Goal: Task Accomplishment & Management: Manage account settings

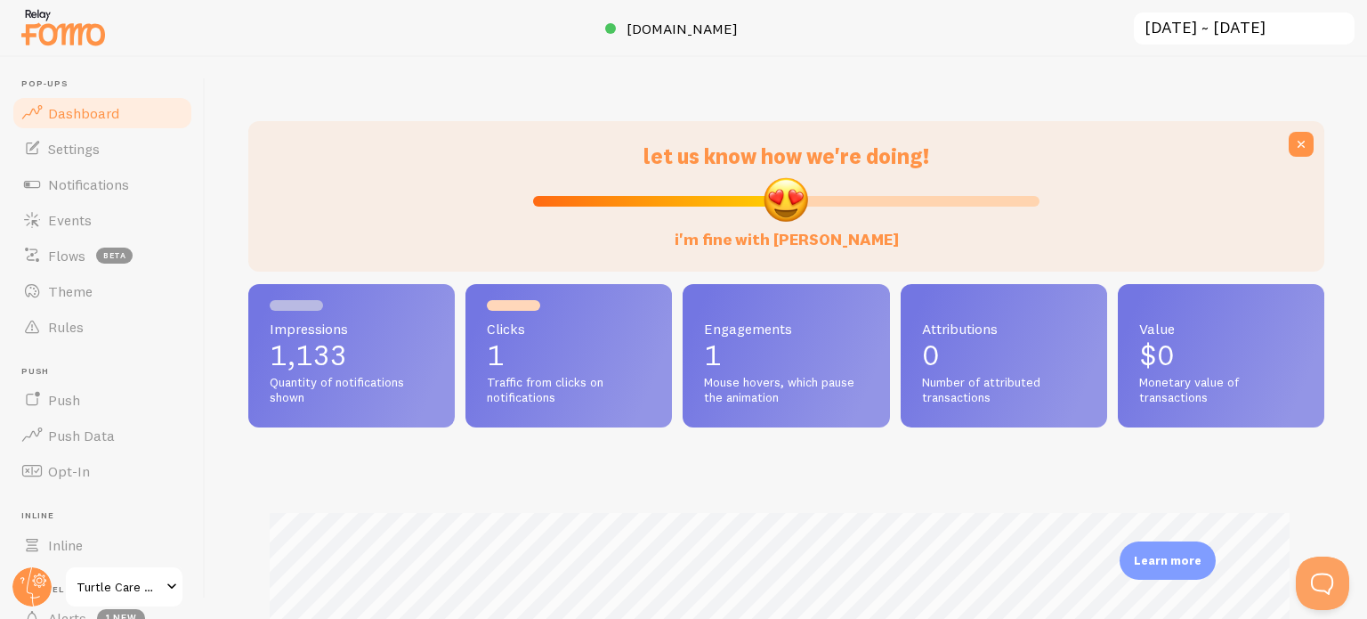
click at [88, 156] on span "Settings" at bounding box center [74, 149] width 52 height 18
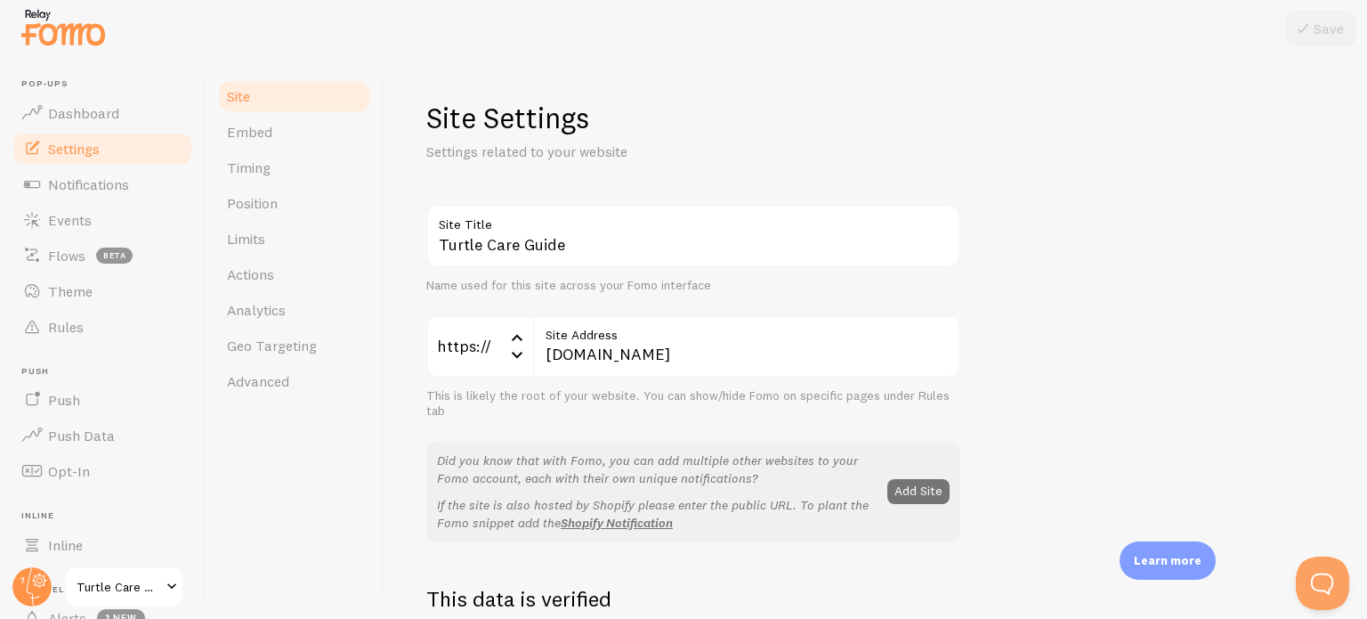
click at [261, 170] on span "Timing" at bounding box center [249, 167] width 44 height 18
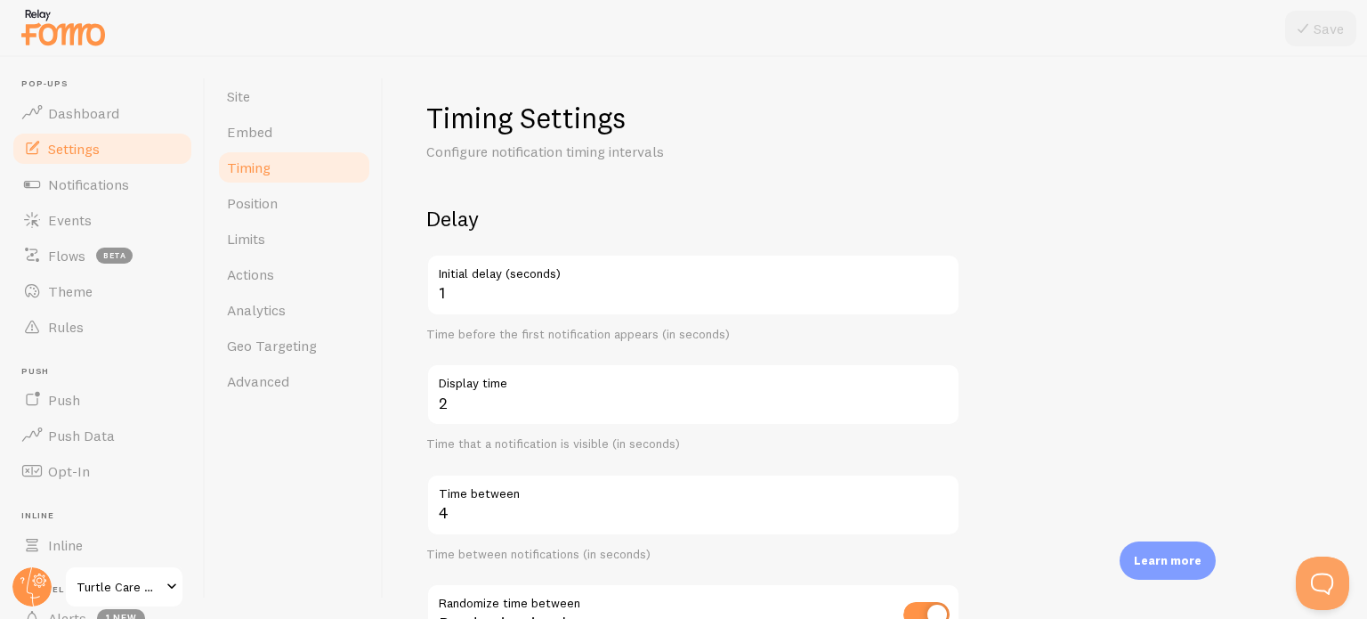
scroll to position [89, 0]
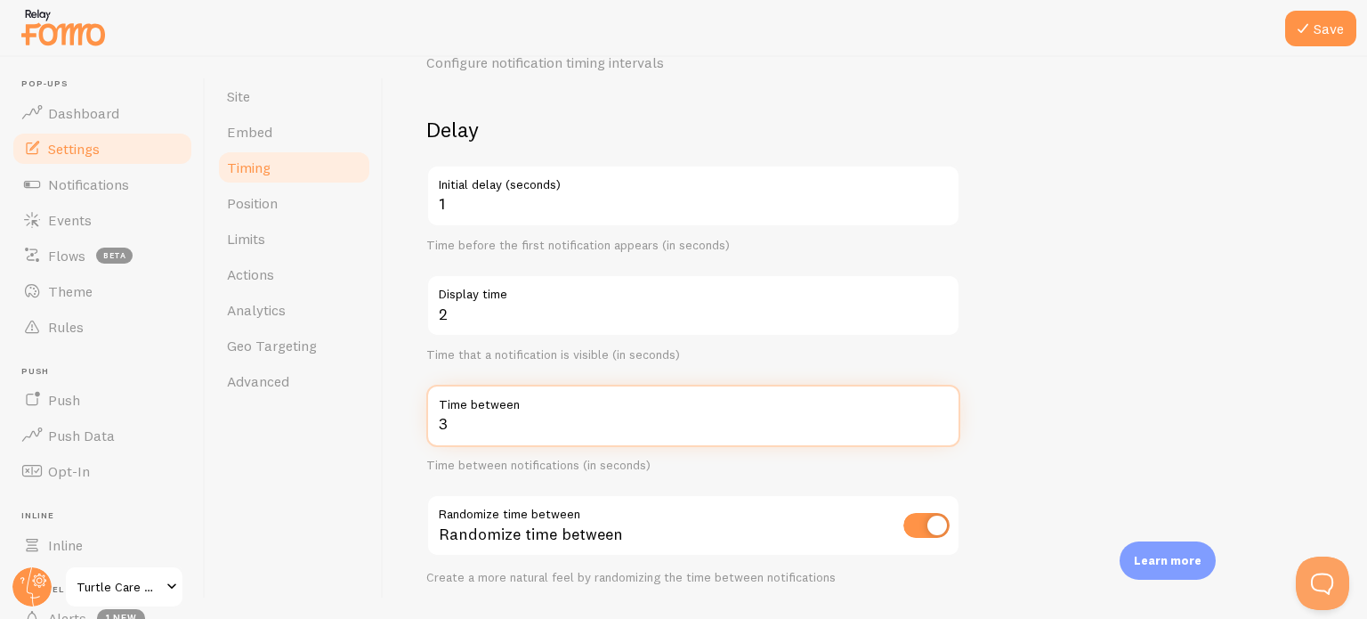
click at [940, 429] on input "3" at bounding box center [693, 415] width 534 height 62
type input "2"
click at [940, 429] on input "2" at bounding box center [693, 415] width 534 height 62
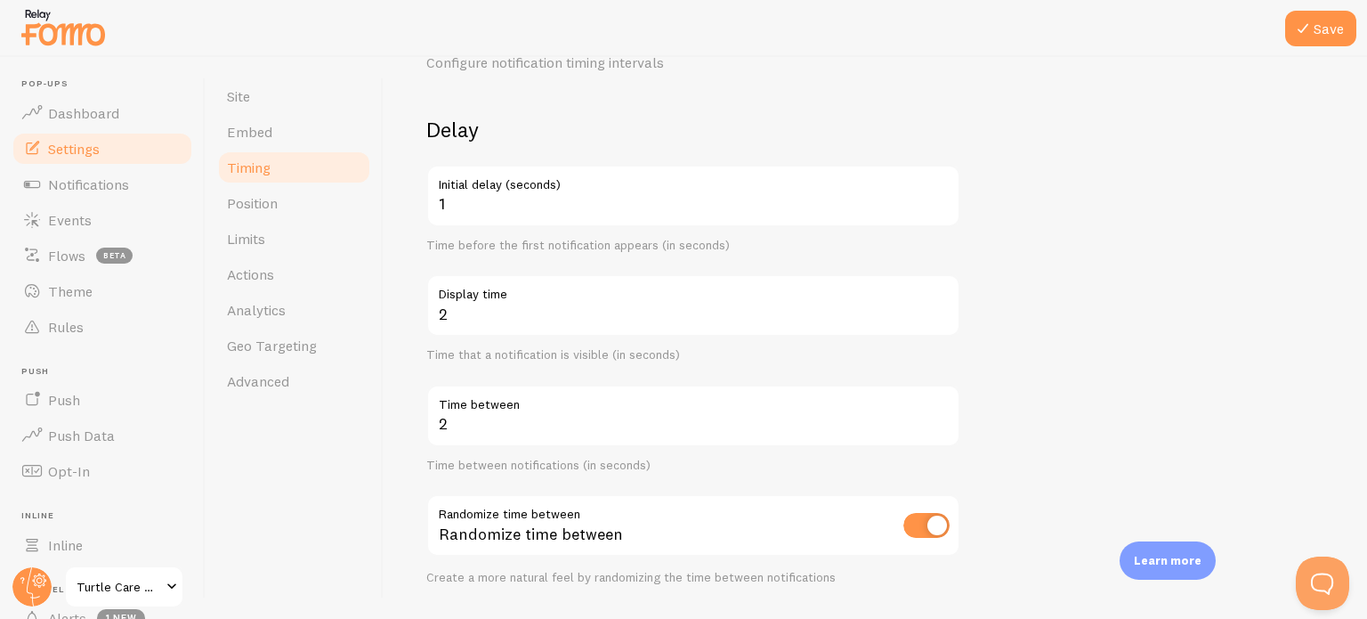
click at [1314, 28] on icon at bounding box center [1302, 28] width 21 height 21
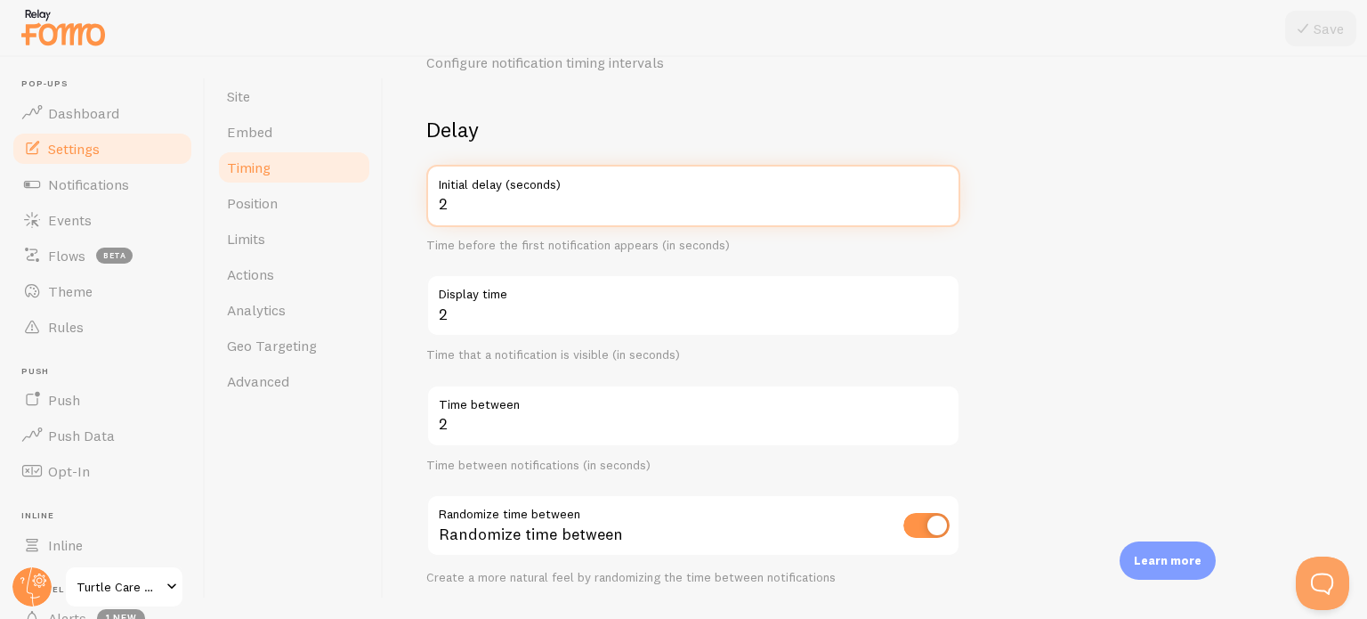
type input "2"
click at [942, 196] on input "2" at bounding box center [693, 196] width 534 height 62
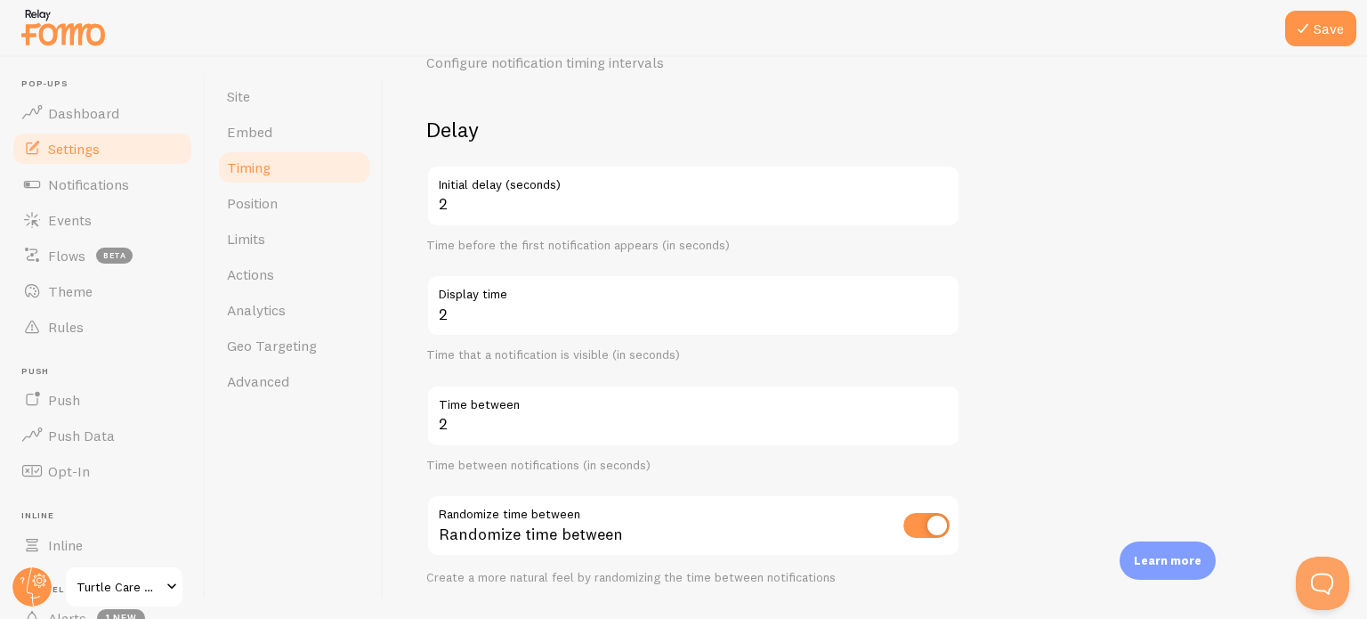
click at [1322, 26] on button "Save" at bounding box center [1320, 29] width 71 height 36
